Goal: Task Accomplishment & Management: Use online tool/utility

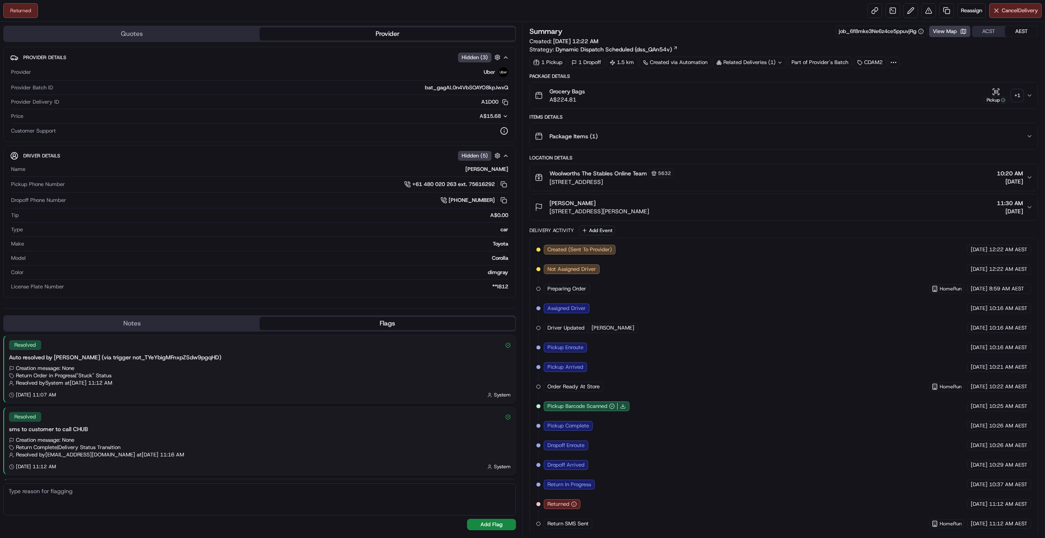
scroll to position [74, 0]
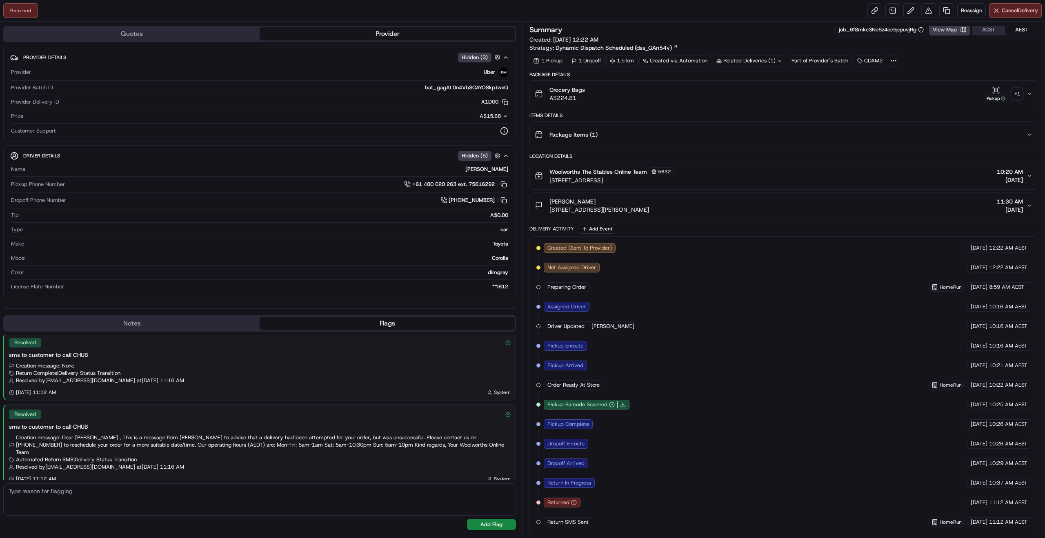
scroll to position [2, 0]
click at [968, 13] on span "Reassign" at bounding box center [971, 10] width 21 height 7
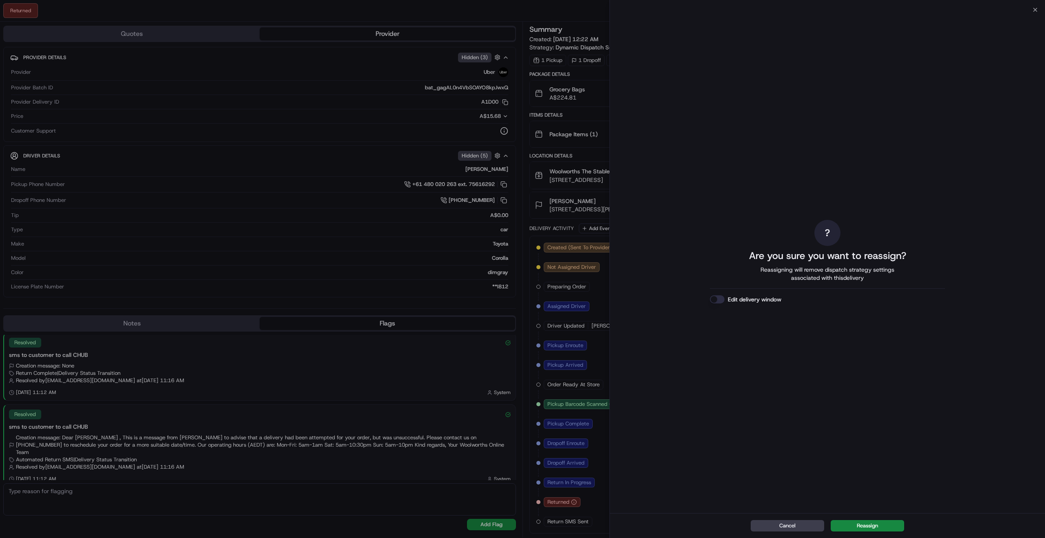
click at [849, 524] on button "Reassign" at bounding box center [866, 525] width 73 height 11
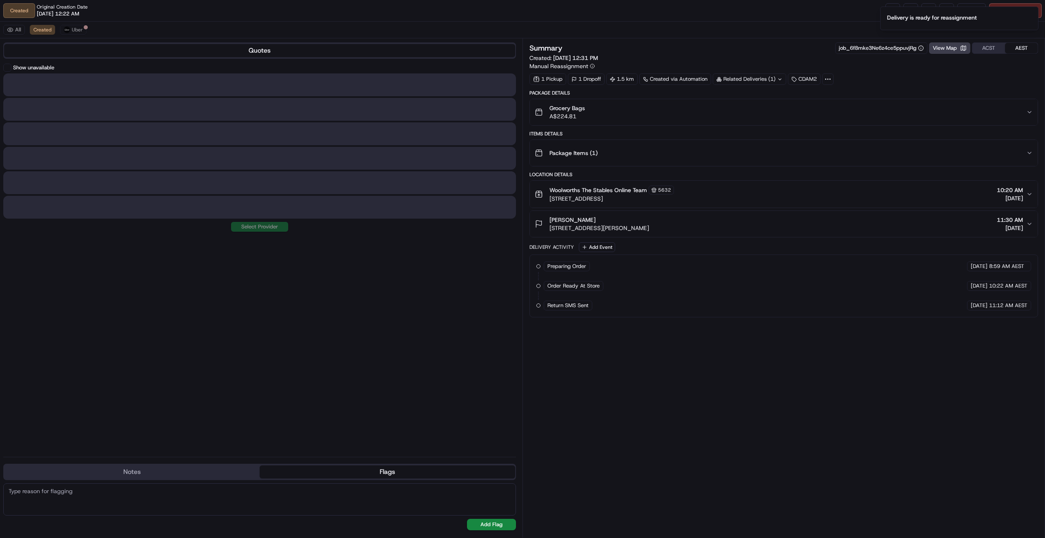
scroll to position [0, 0]
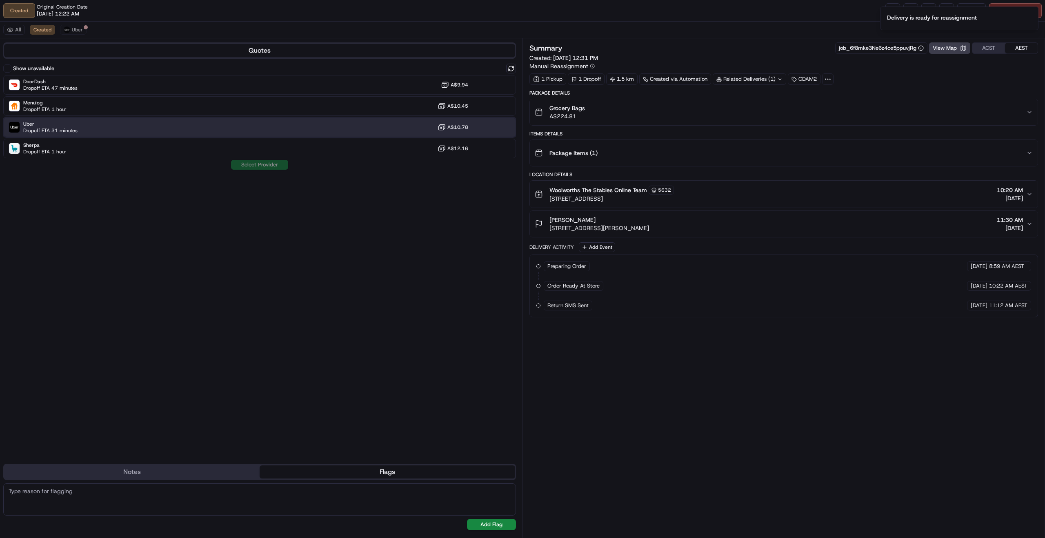
click at [185, 131] on div "Uber Dropoff ETA 31 minutes A$10.78" at bounding box center [259, 128] width 513 height 20
click at [245, 162] on button "Assign Provider" at bounding box center [260, 165] width 58 height 10
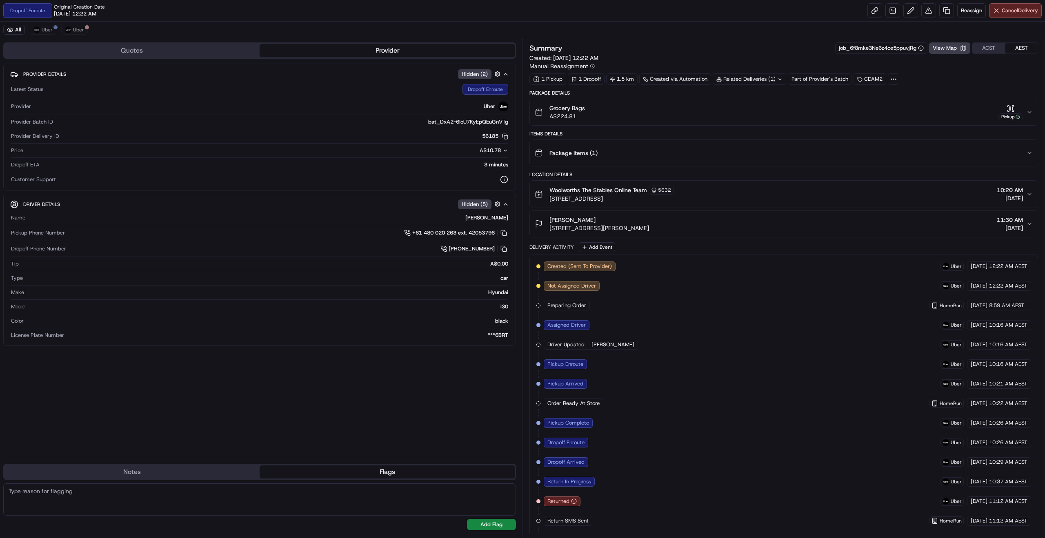
scroll to position [195, 0]
